Goal: Task Accomplishment & Management: Manage account settings

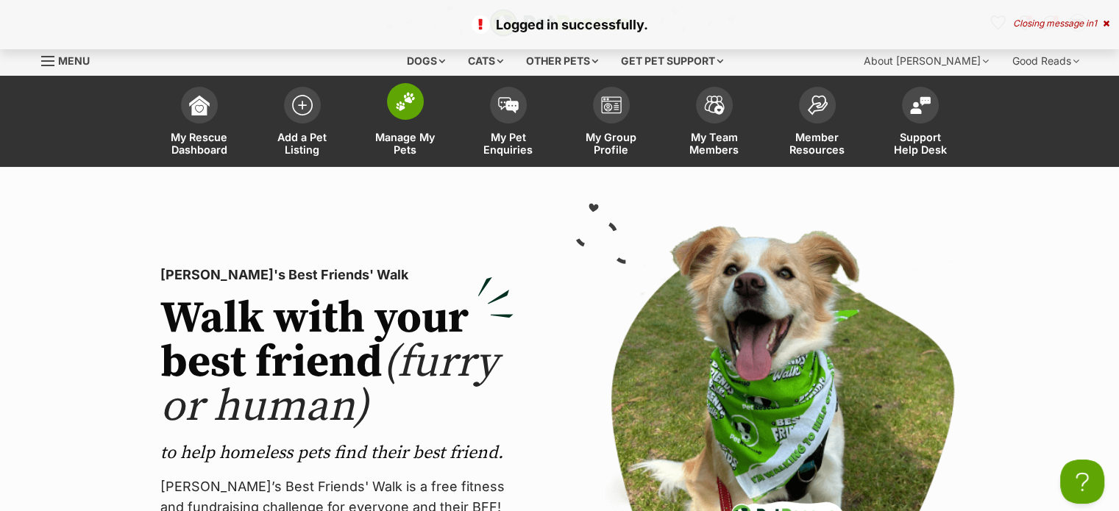
click at [400, 91] on span at bounding box center [405, 101] width 37 height 37
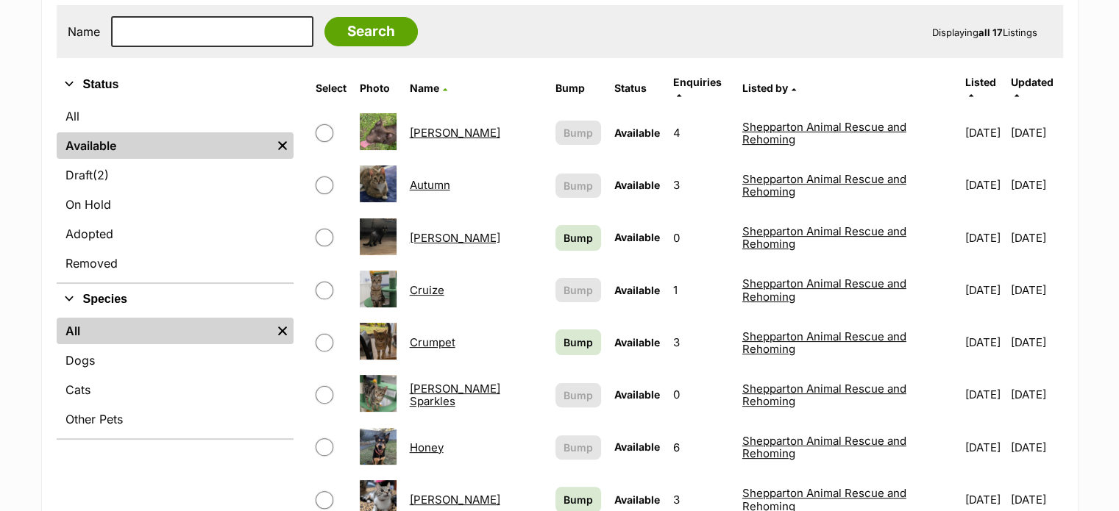
scroll to position [330, 0]
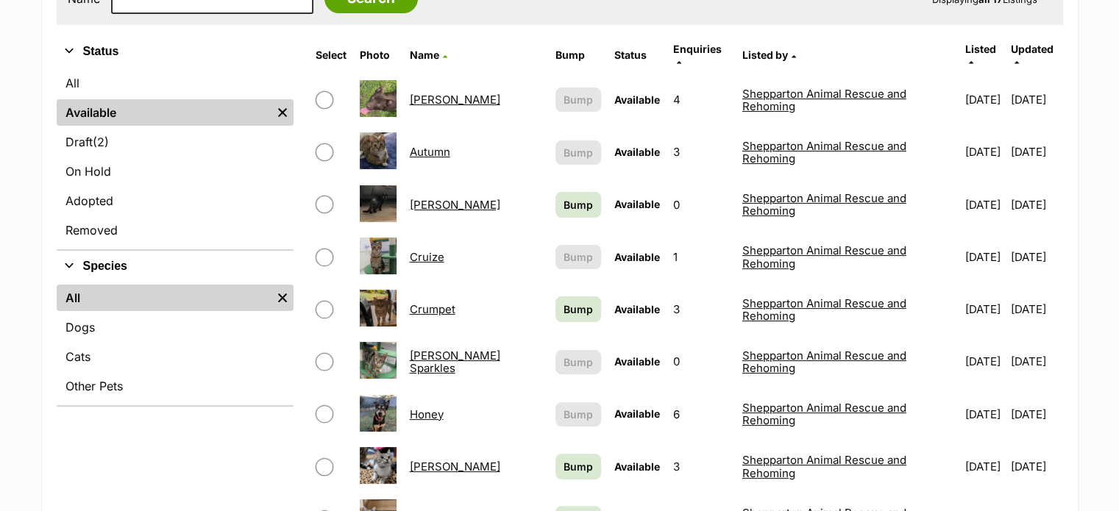
click at [325, 301] on input "checkbox" at bounding box center [325, 310] width 18 height 18
checkbox input "true"
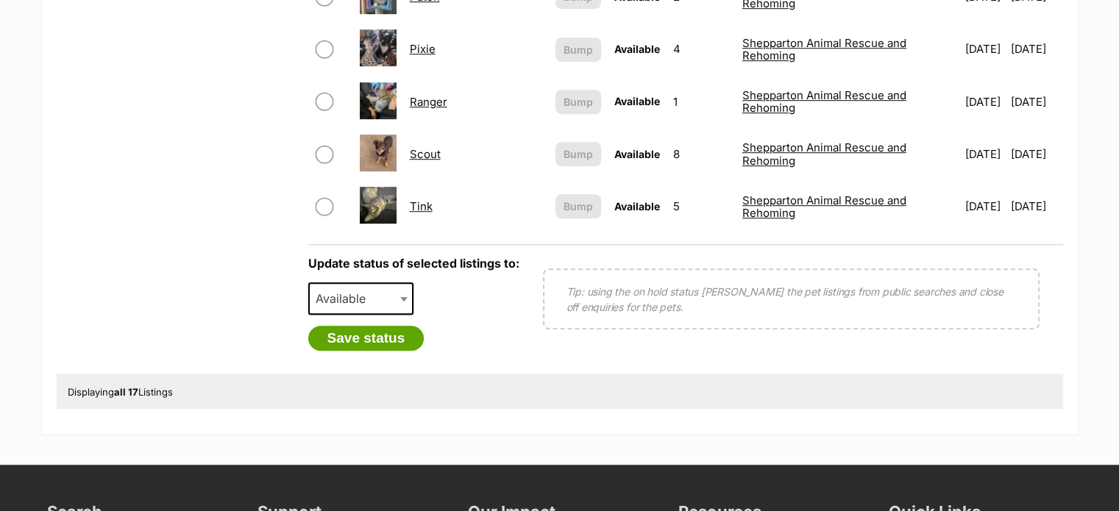
scroll to position [1066, 0]
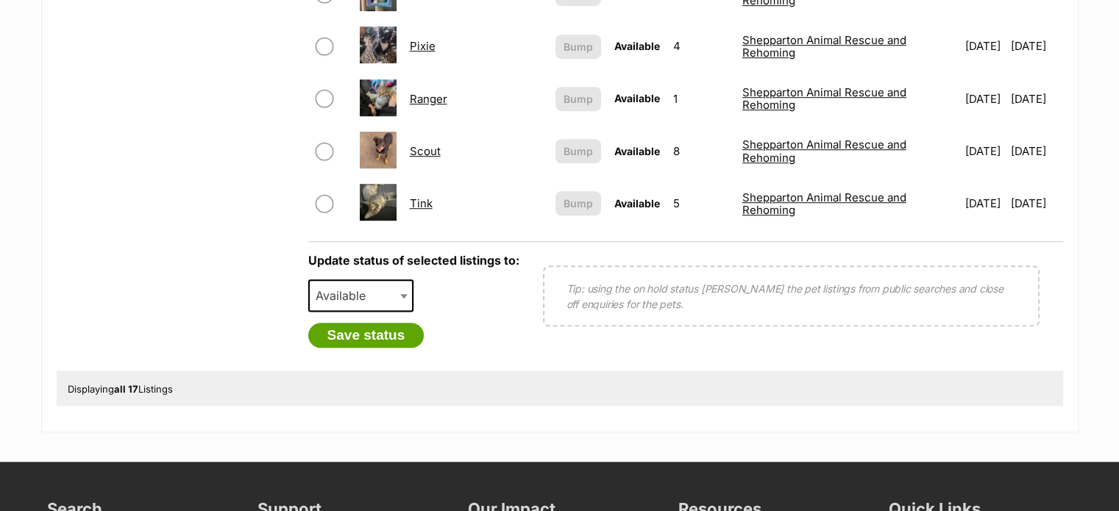
click at [370, 286] on span "Available" at bounding box center [345, 296] width 71 height 21
select select "rehomed"
click at [388, 328] on button "Save status" at bounding box center [366, 335] width 116 height 25
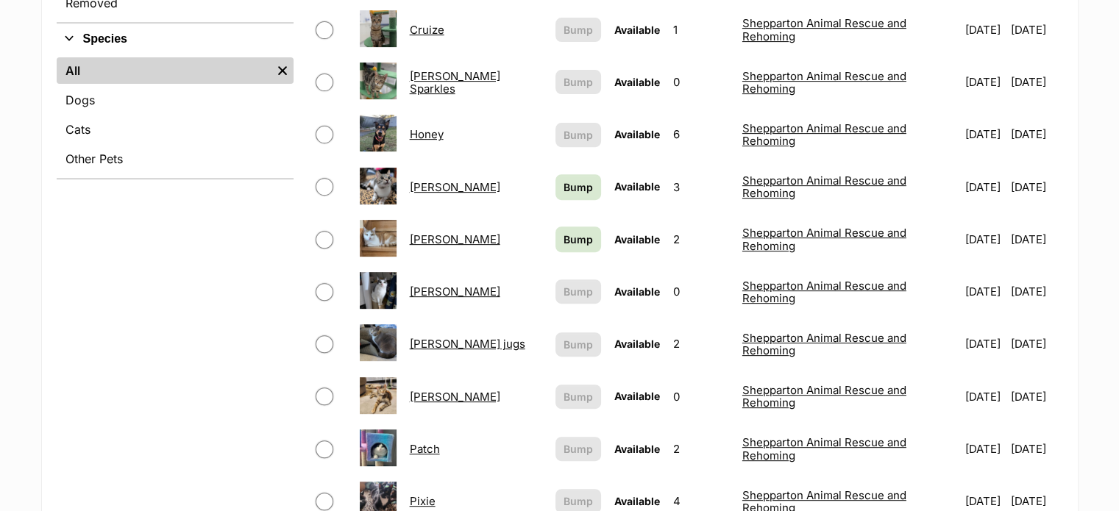
scroll to position [556, 0]
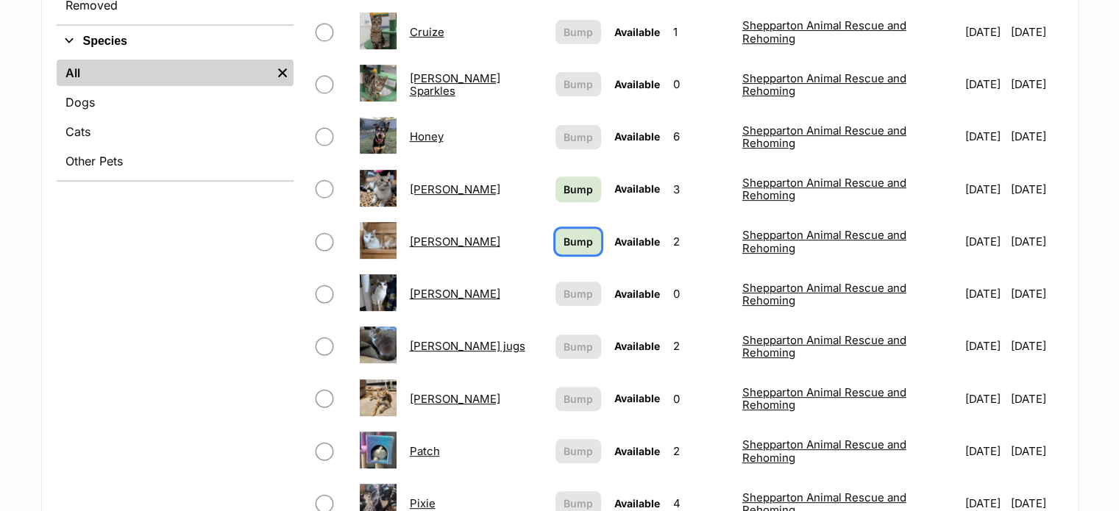
click at [556, 238] on link "Bump" at bounding box center [579, 242] width 46 height 26
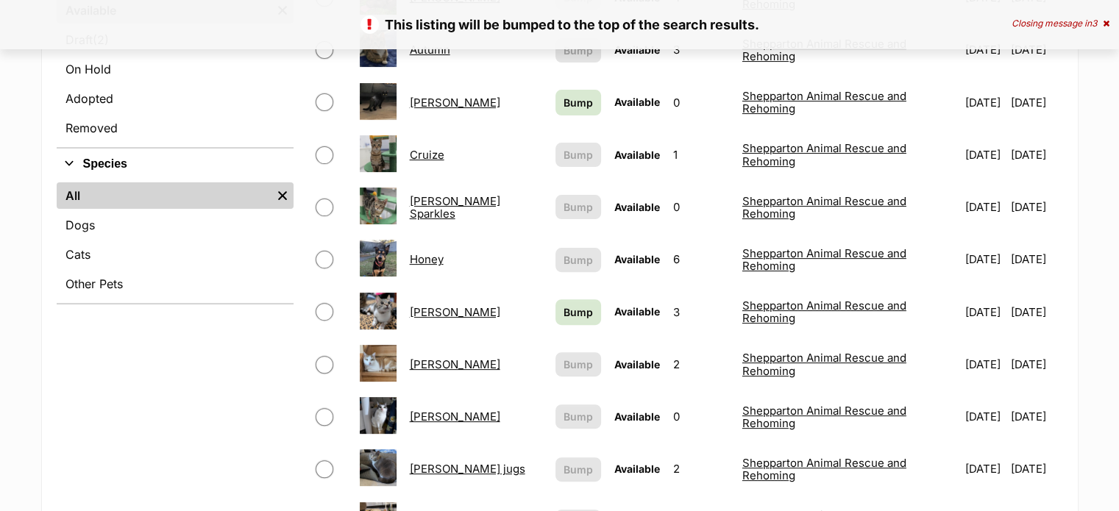
scroll to position [419, 0]
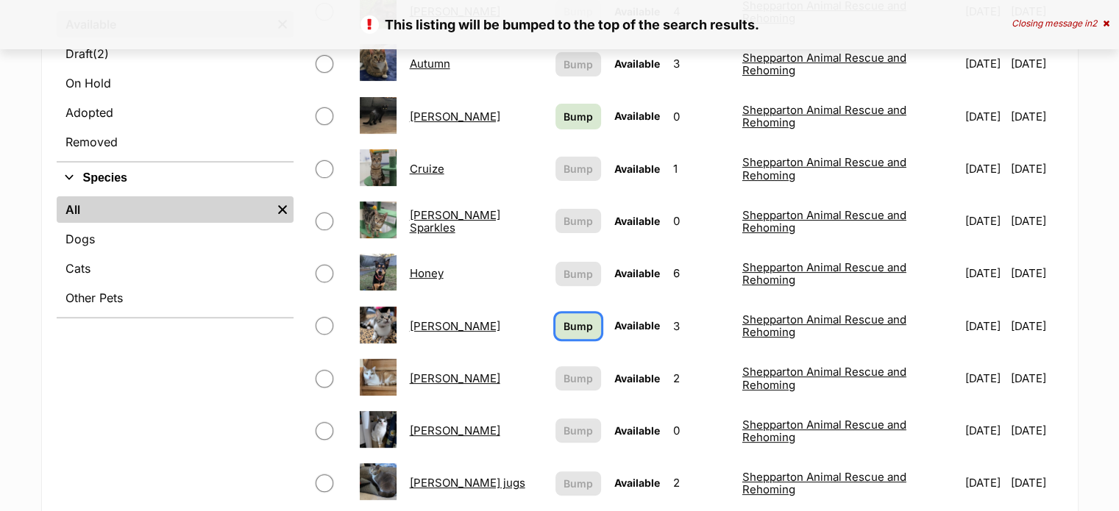
click at [556, 314] on link "Bump" at bounding box center [579, 327] width 46 height 26
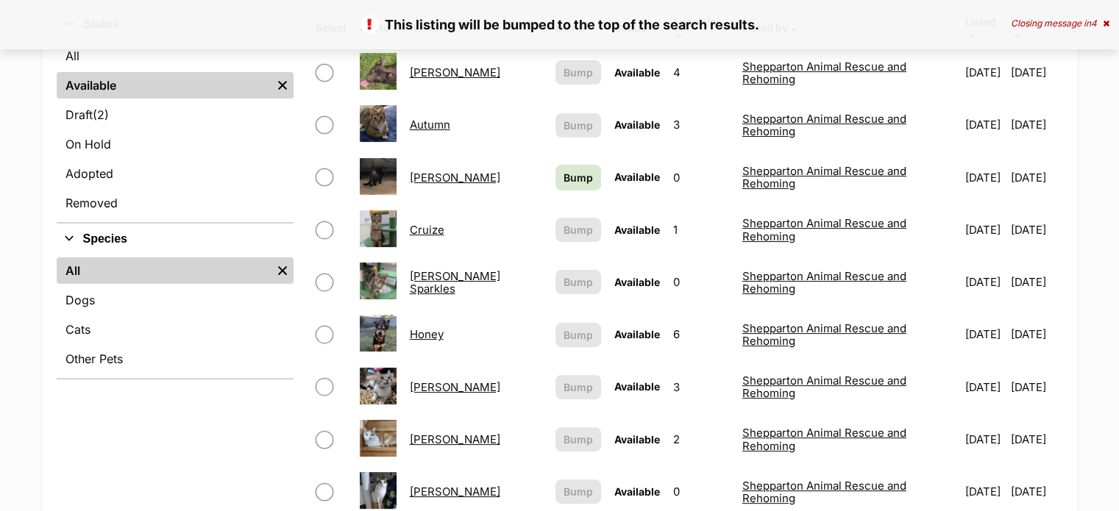
scroll to position [363, 0]
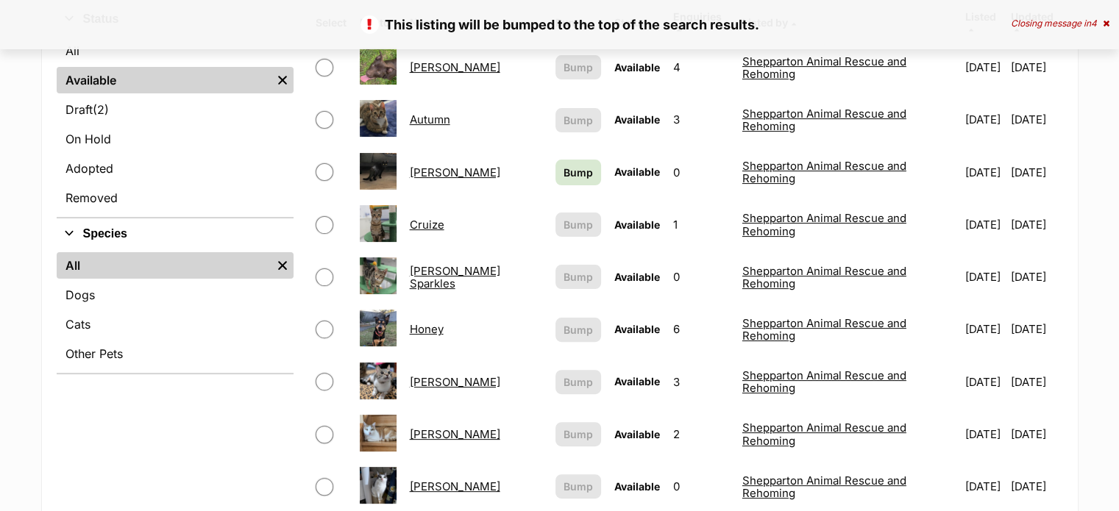
drag, startPoint x: 1127, startPoint y: 40, endPoint x: 1130, endPoint y: 120, distance: 80.2
click at [564, 165] on span "Bump" at bounding box center [578, 172] width 29 height 15
